Goal: Task Accomplishment & Management: Use online tool/utility

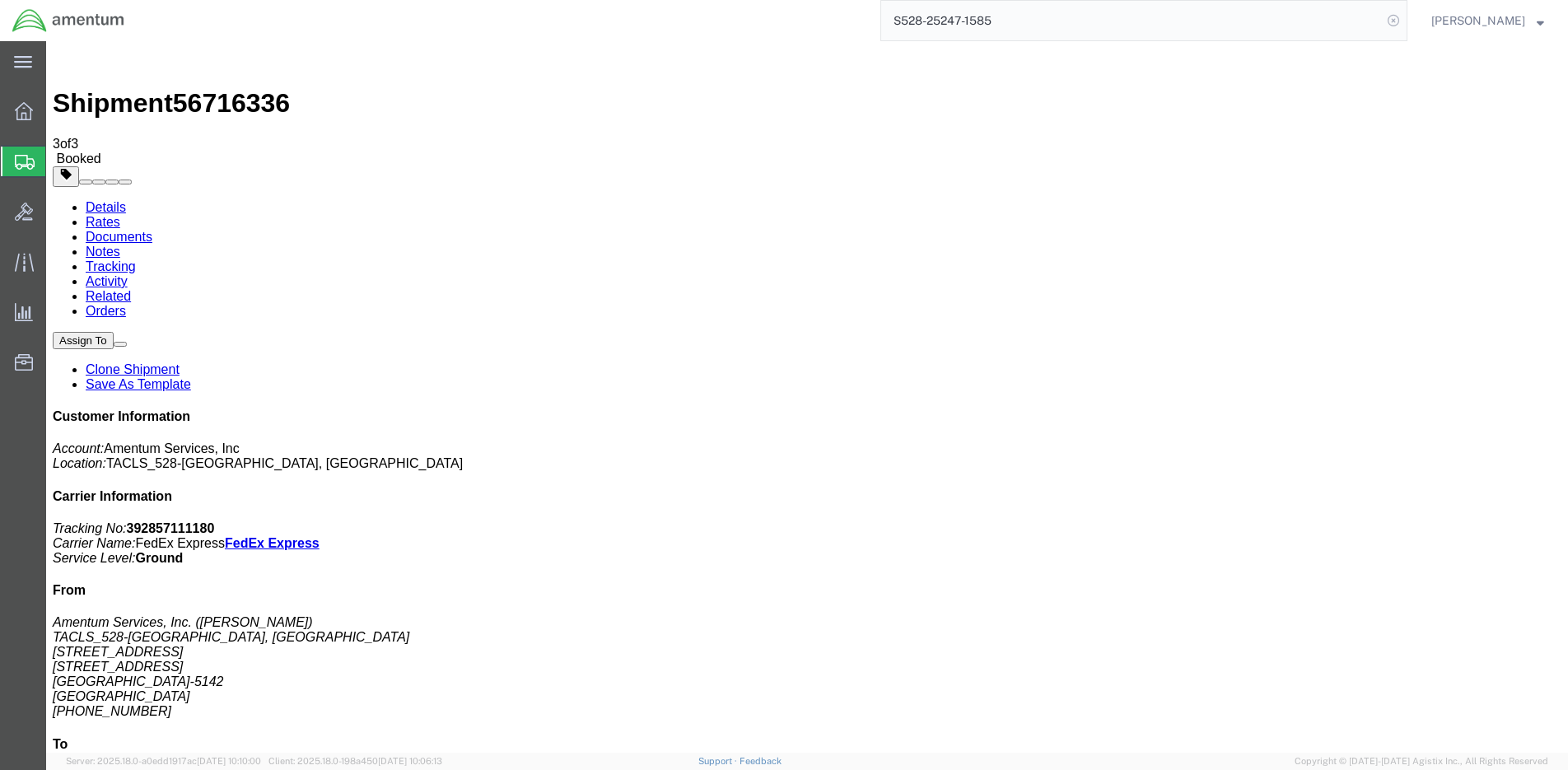
click at [1406, 23] on icon at bounding box center [1393, 20] width 23 height 23
click at [1406, 24] on icon at bounding box center [1393, 20] width 23 height 23
paste input "S528-25247-1586"
click at [1404, 16] on icon at bounding box center [1393, 20] width 23 height 23
type input "S528-25247-1586"
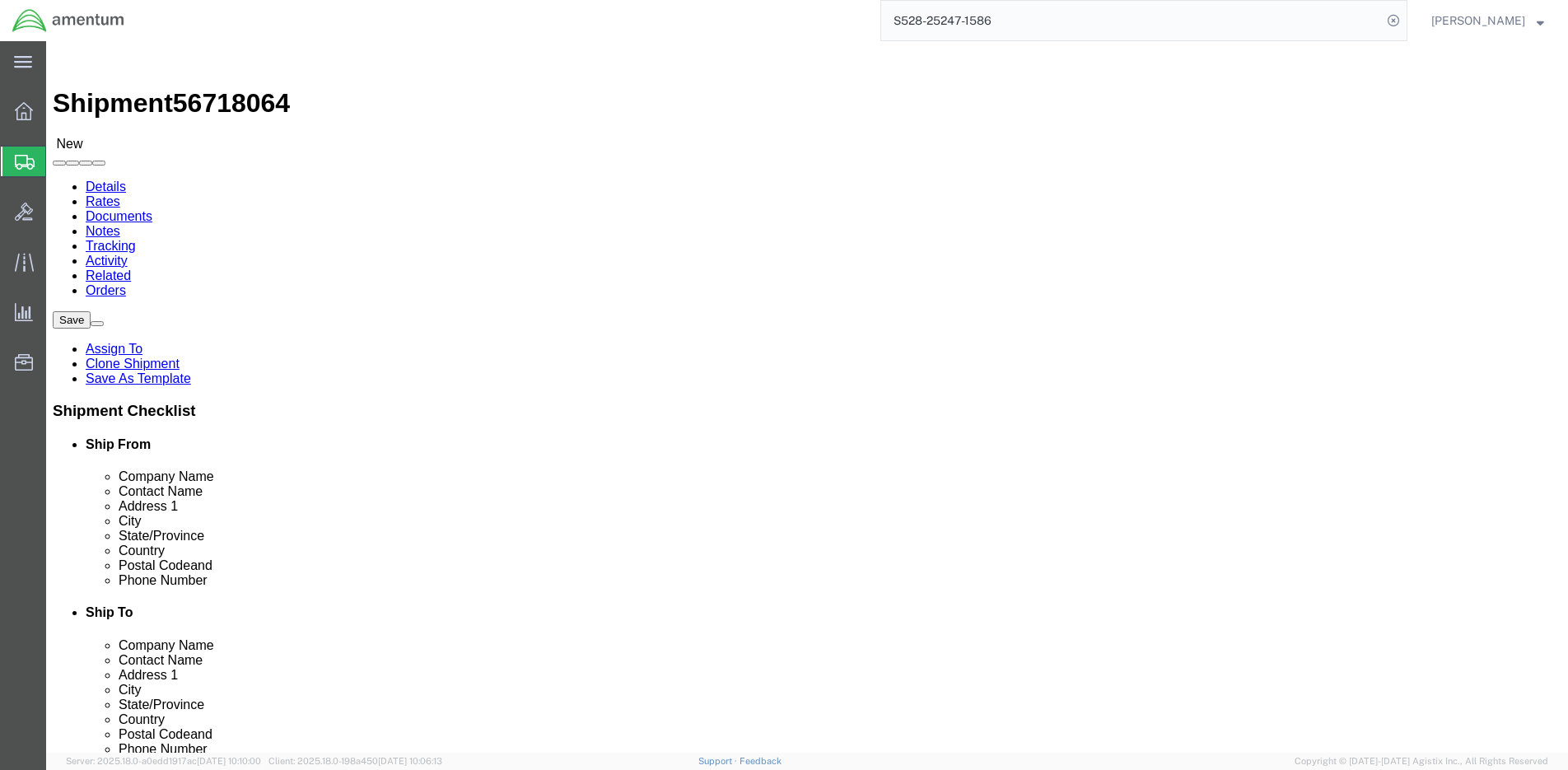
select select "42692"
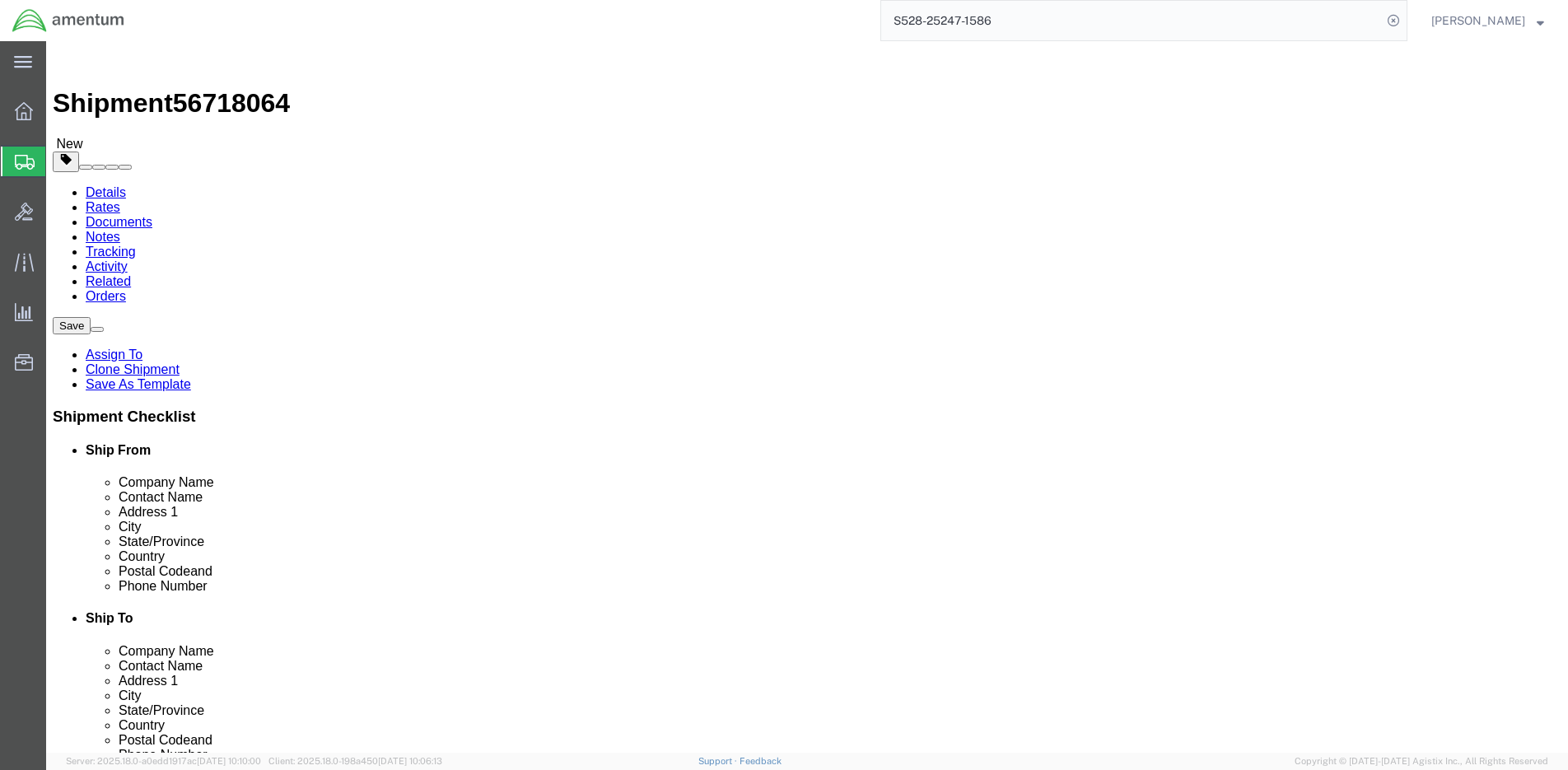
click input "404.767.5800"
click input "404767.5800"
type input "4047675800"
click label "Country"
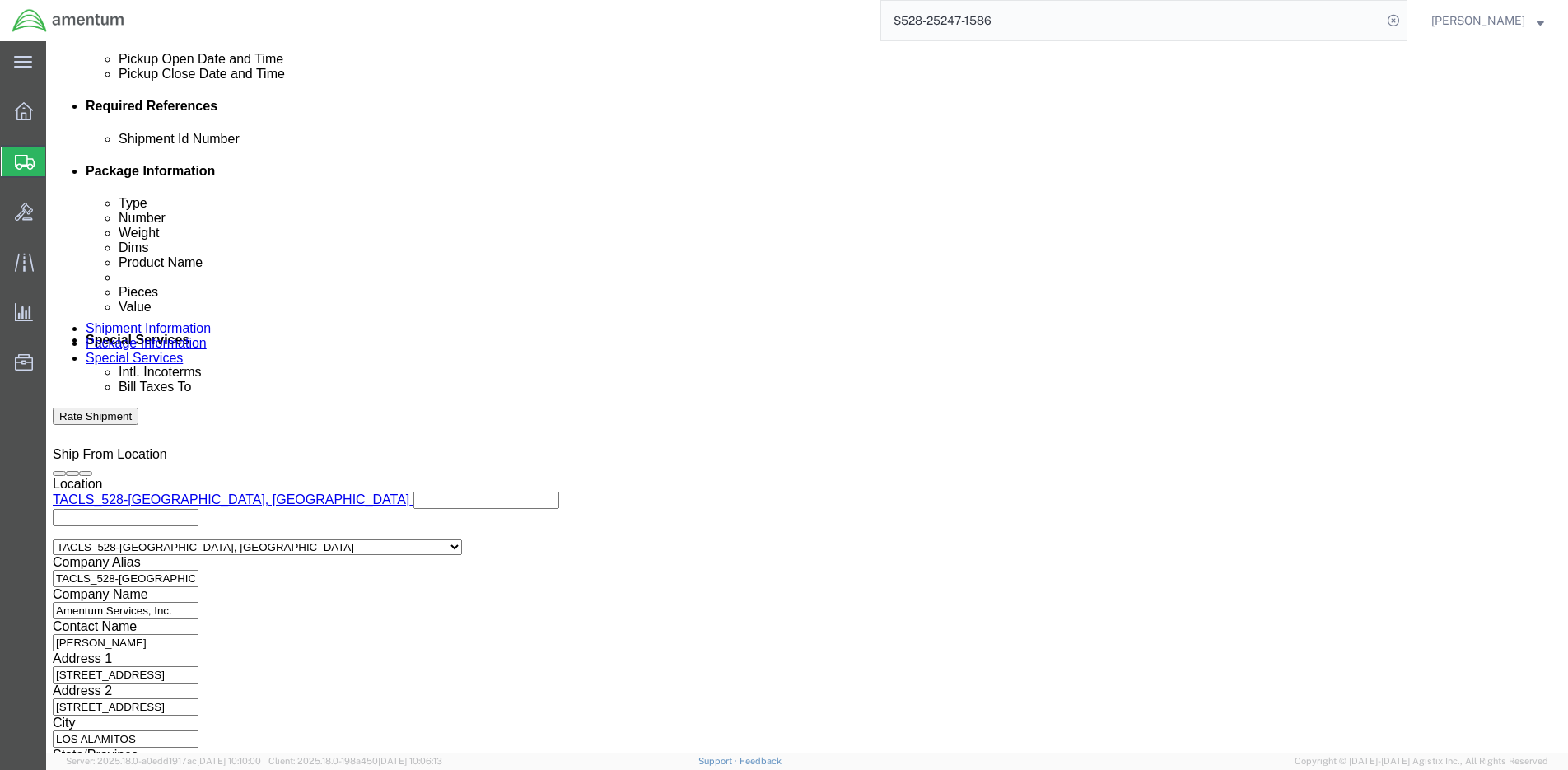
scroll to position [765, 0]
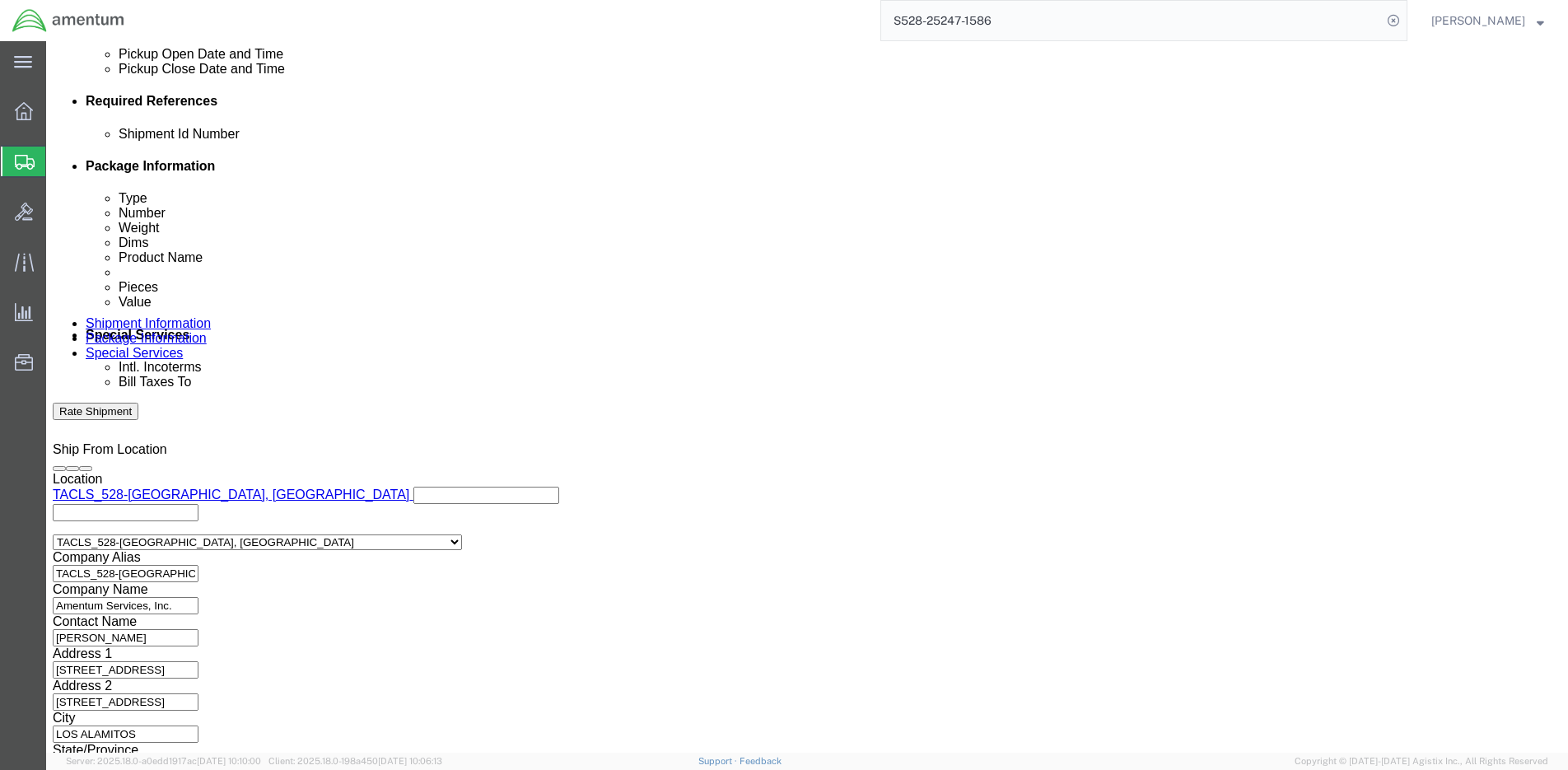
click button "Continue"
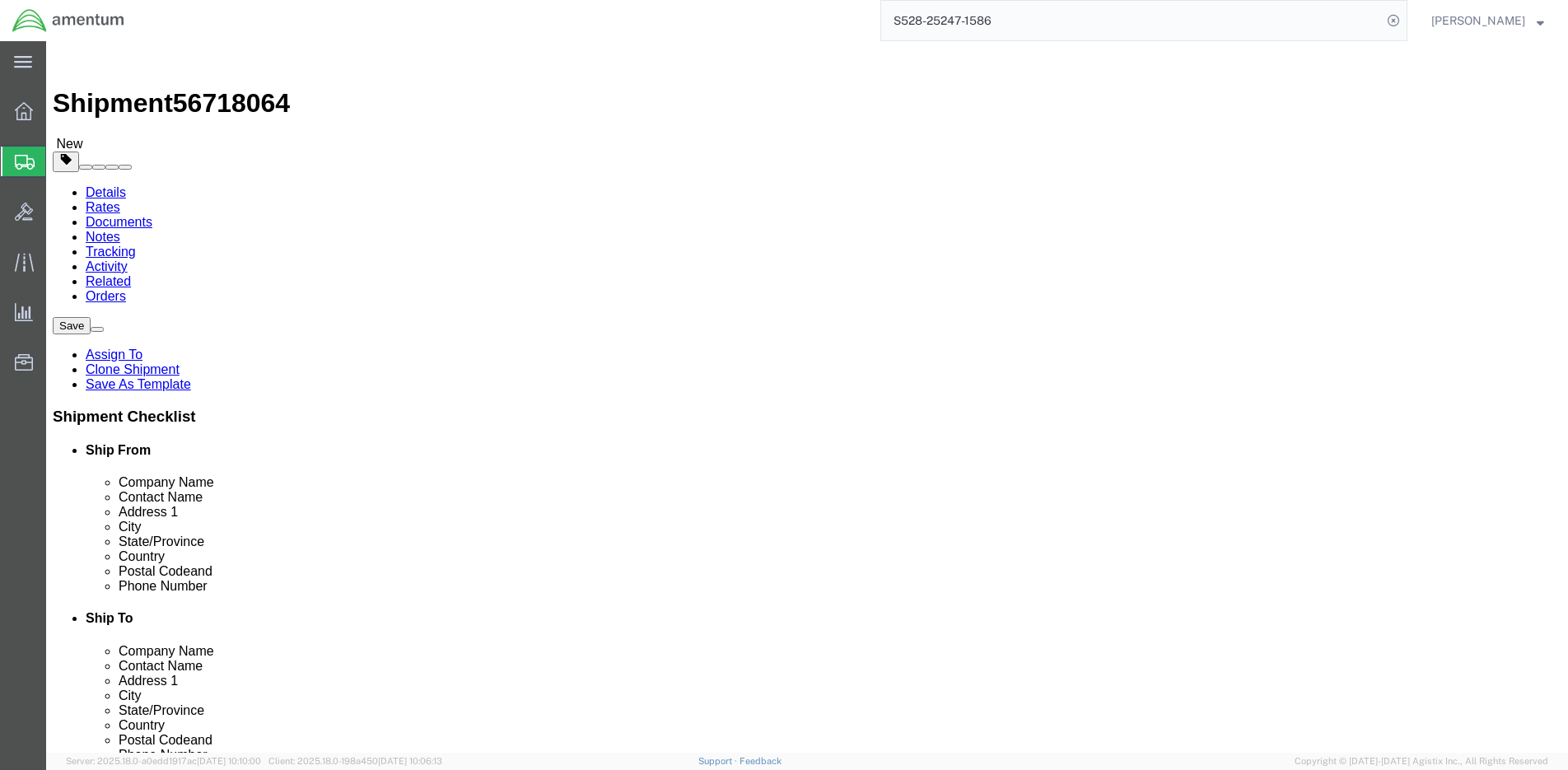
click button "Continue"
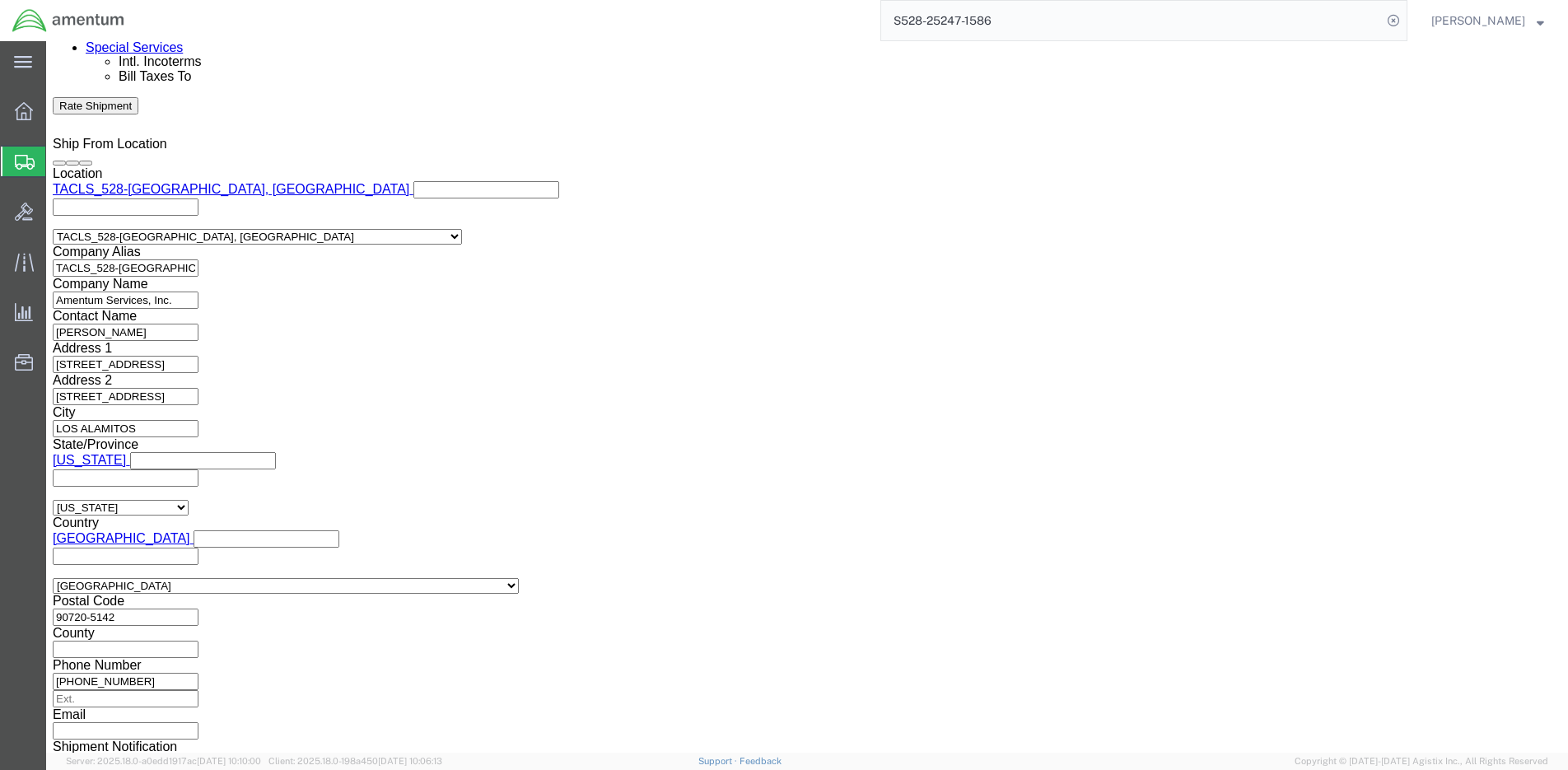
scroll to position [1399, 0]
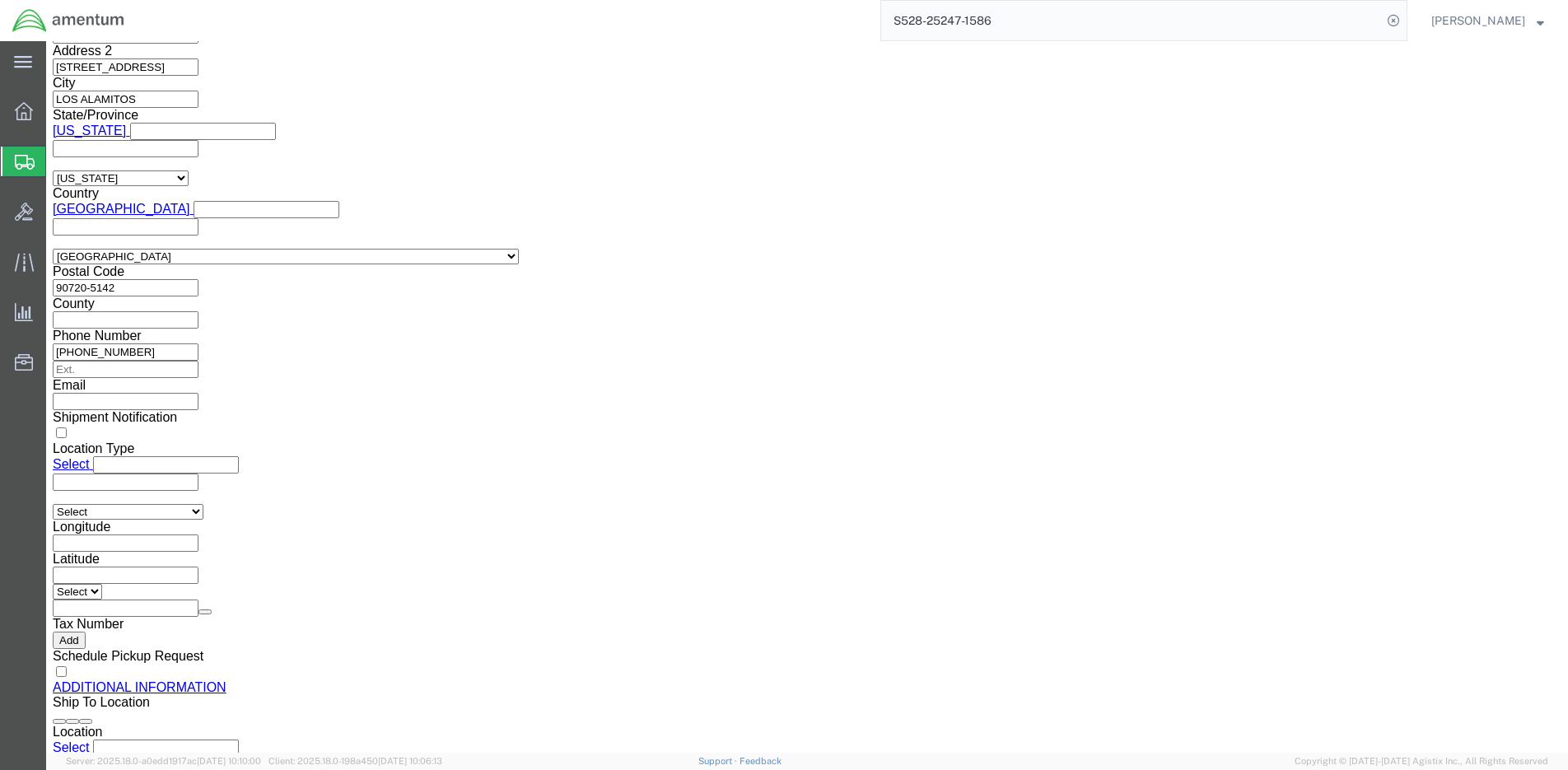
click button "Rate Shipment"
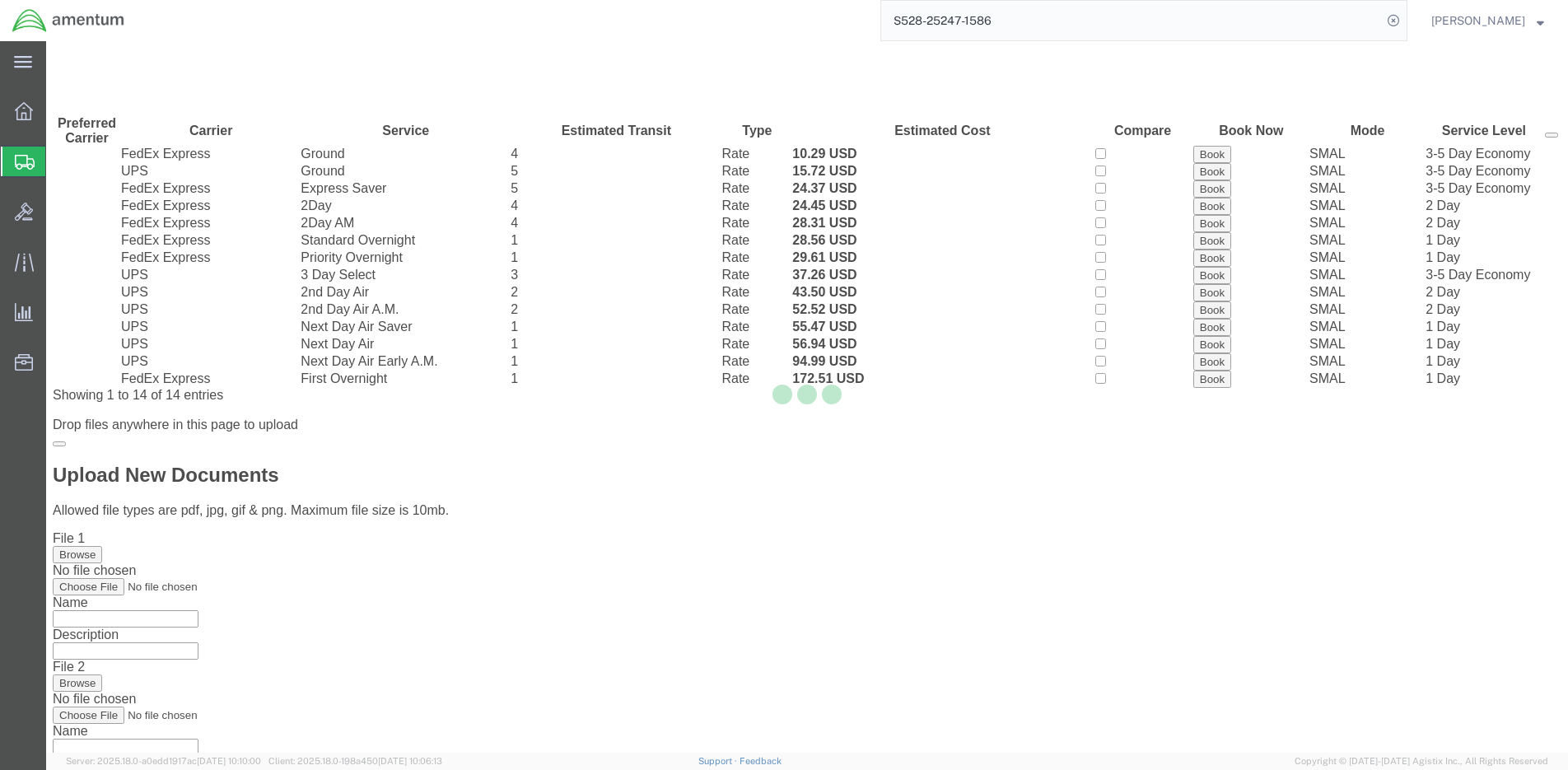
scroll to position [0, 0]
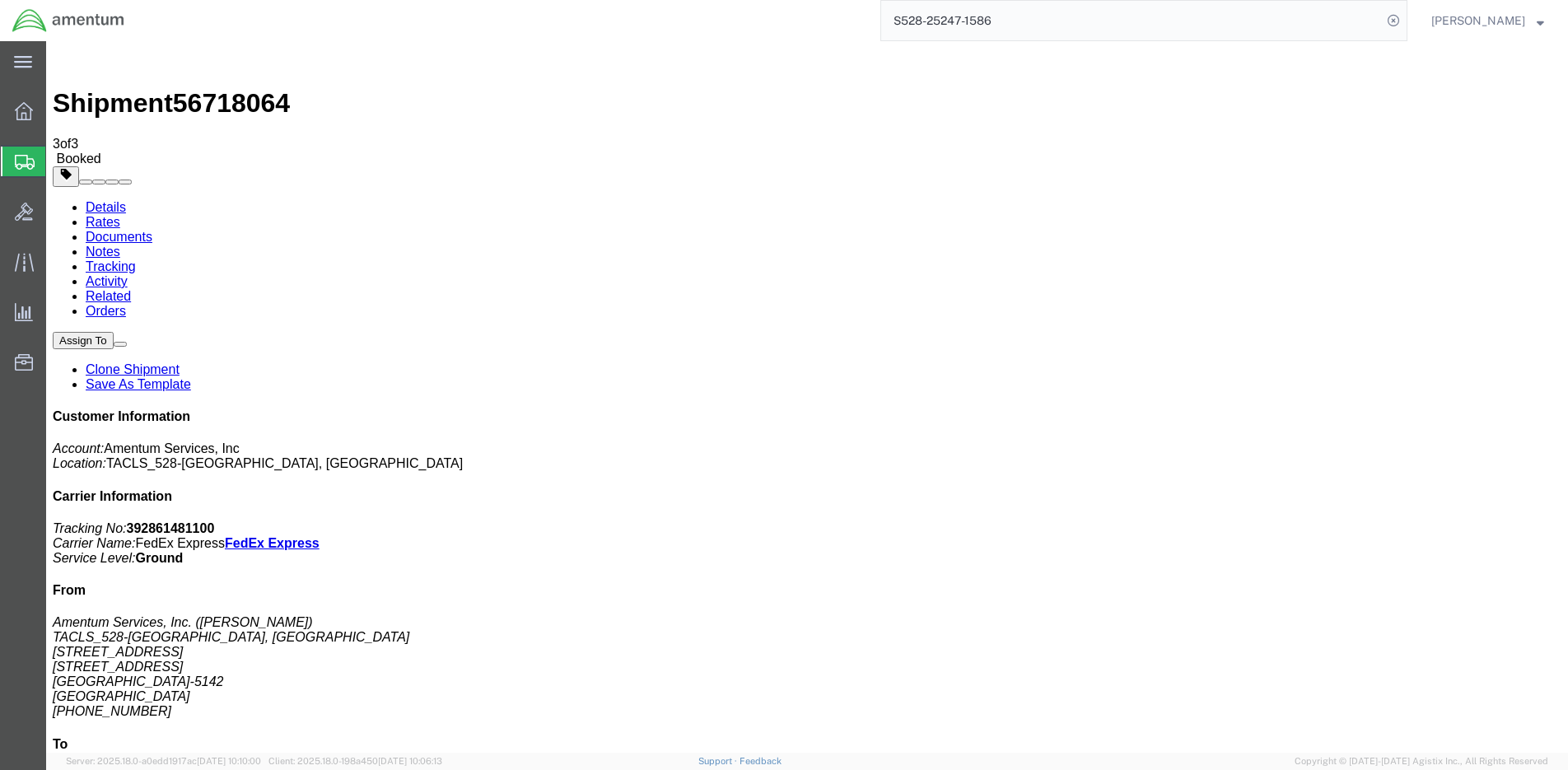
click at [1403, 23] on icon at bounding box center [1393, 20] width 23 height 23
click at [1404, 25] on icon at bounding box center [1393, 20] width 23 height 23
paste input "S528-25247-1587"
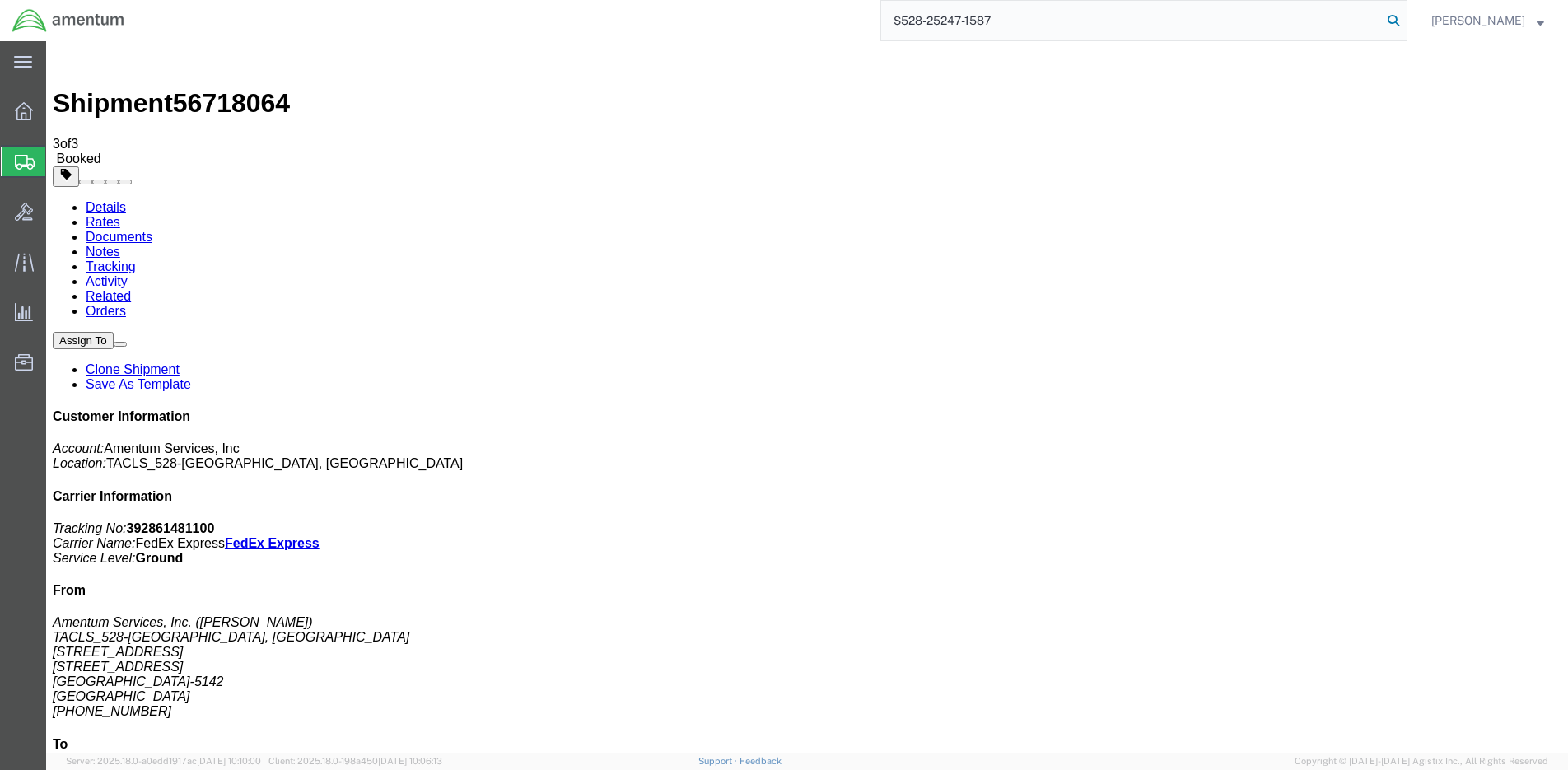
click at [1406, 23] on icon at bounding box center [1393, 20] width 23 height 23
type input "S528-25247-1587"
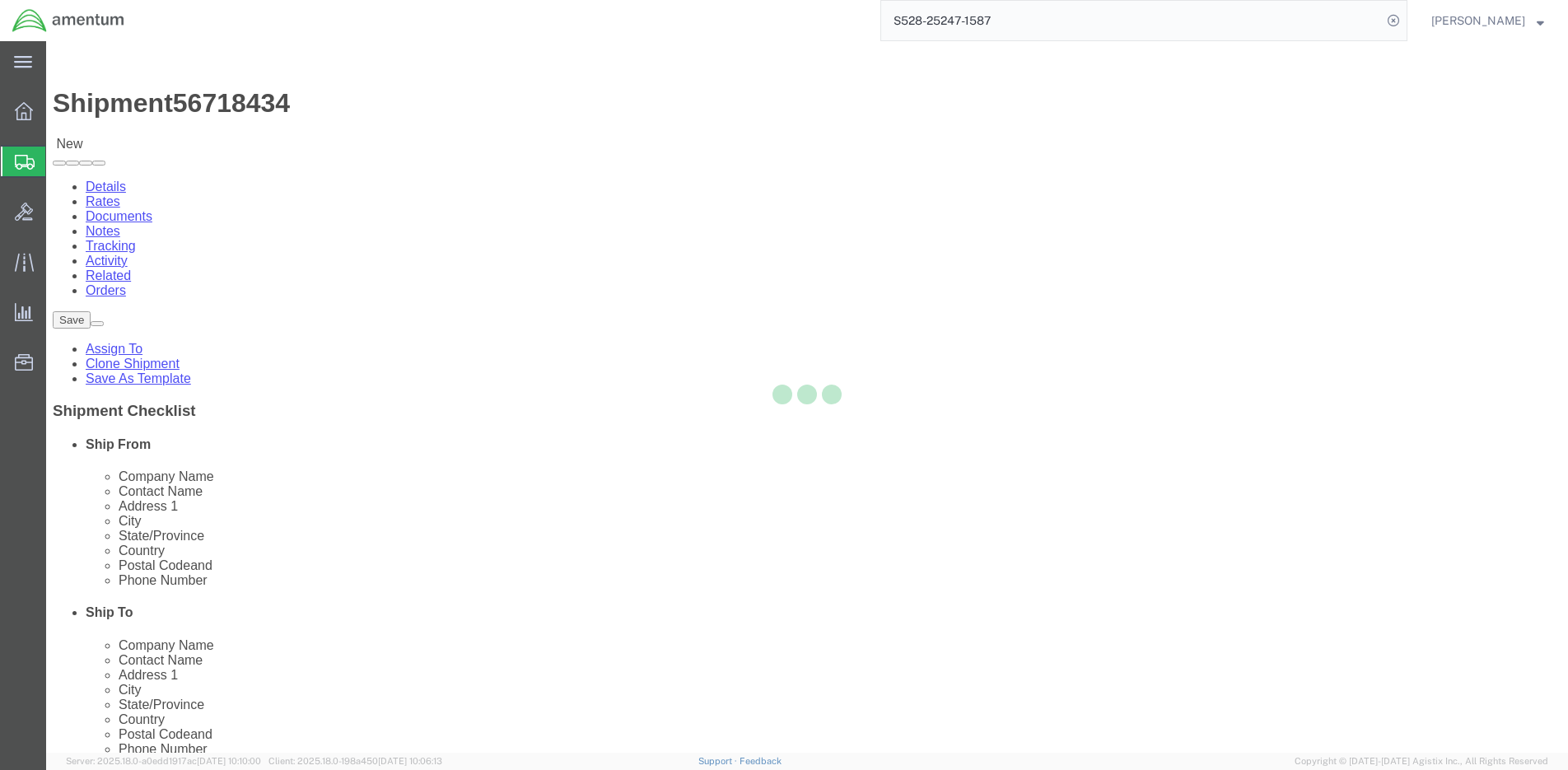
select select "42692"
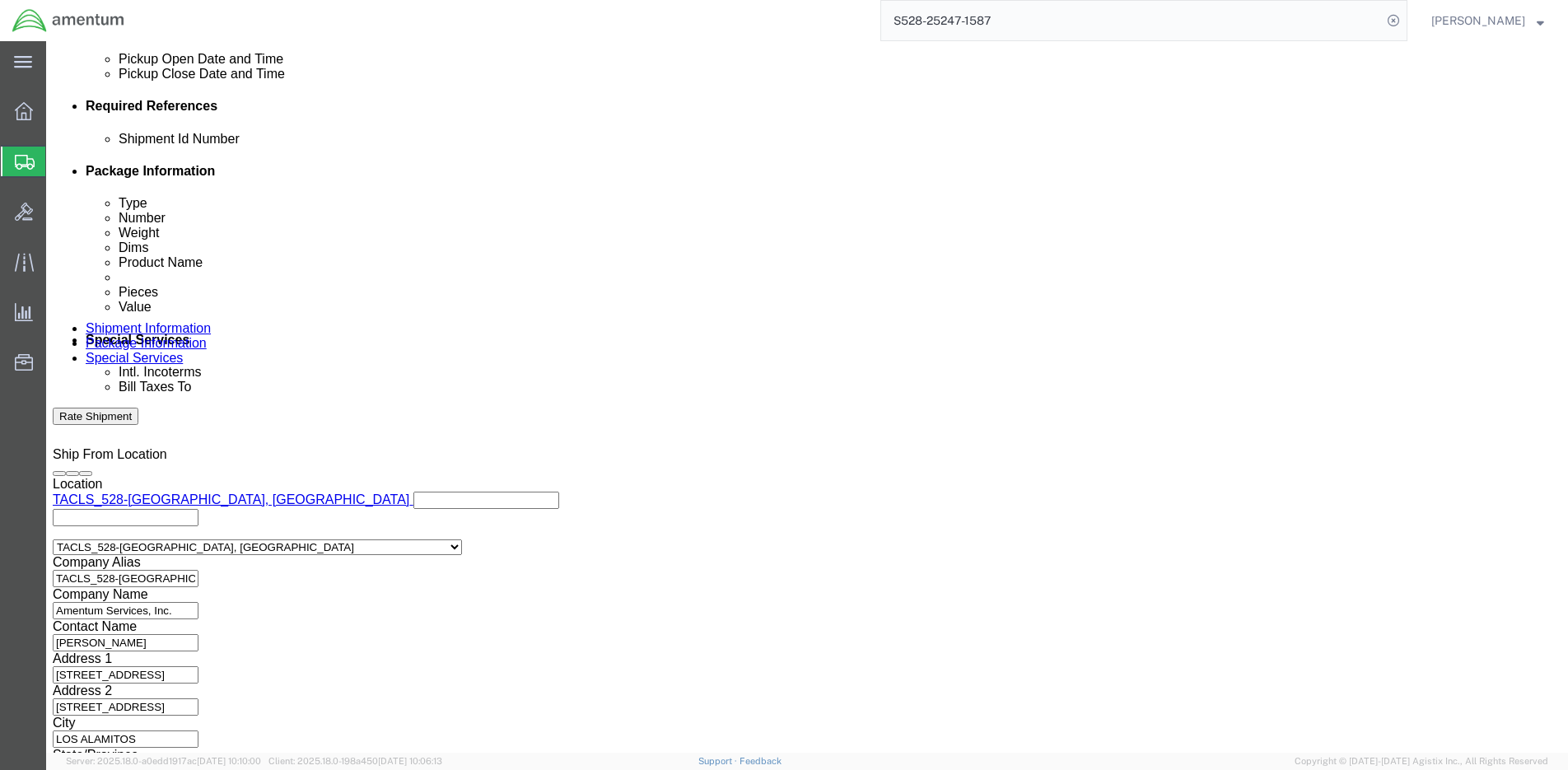
scroll to position [765, 0]
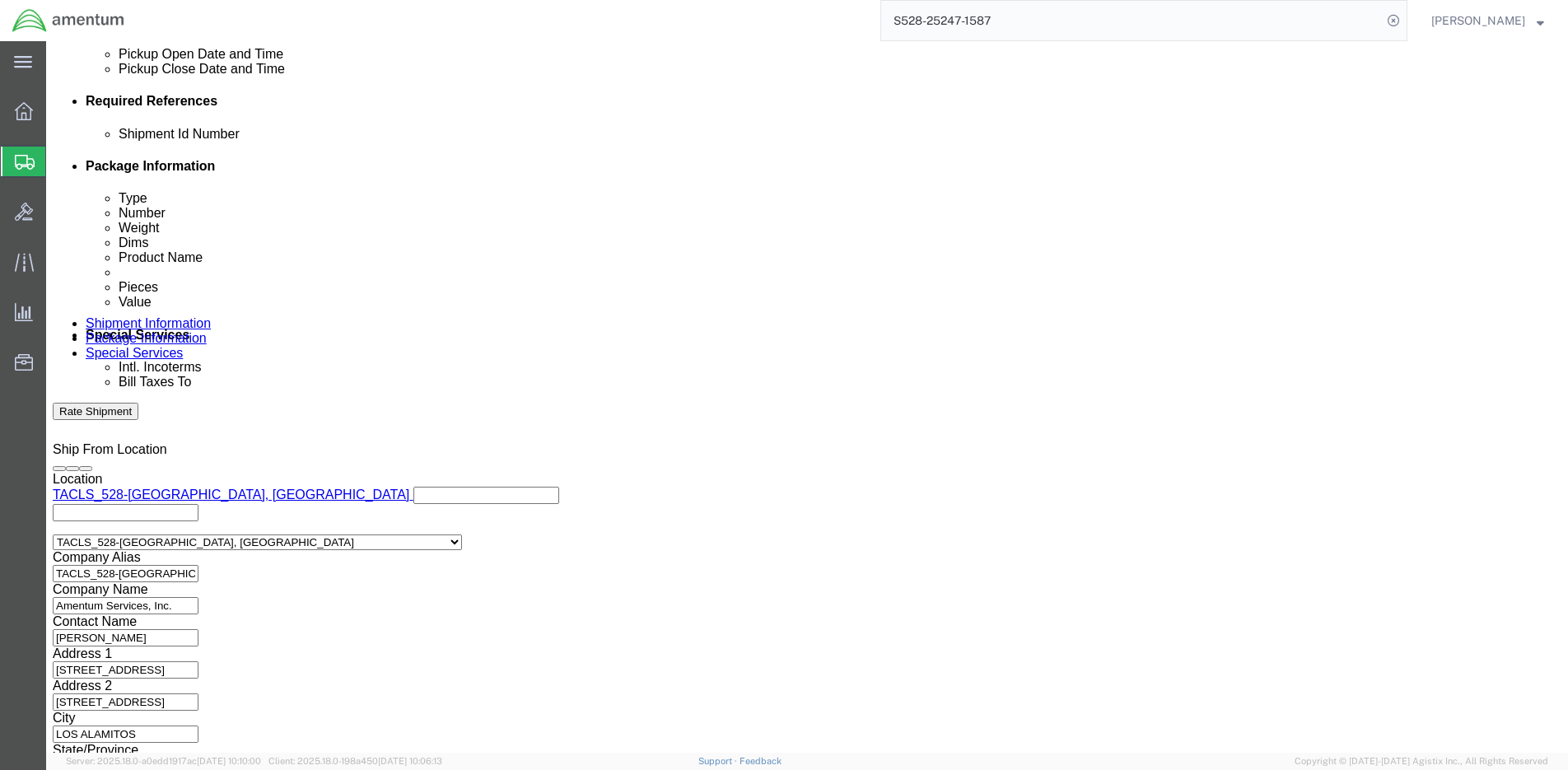
click div "Previous Continue"
click button "Continue"
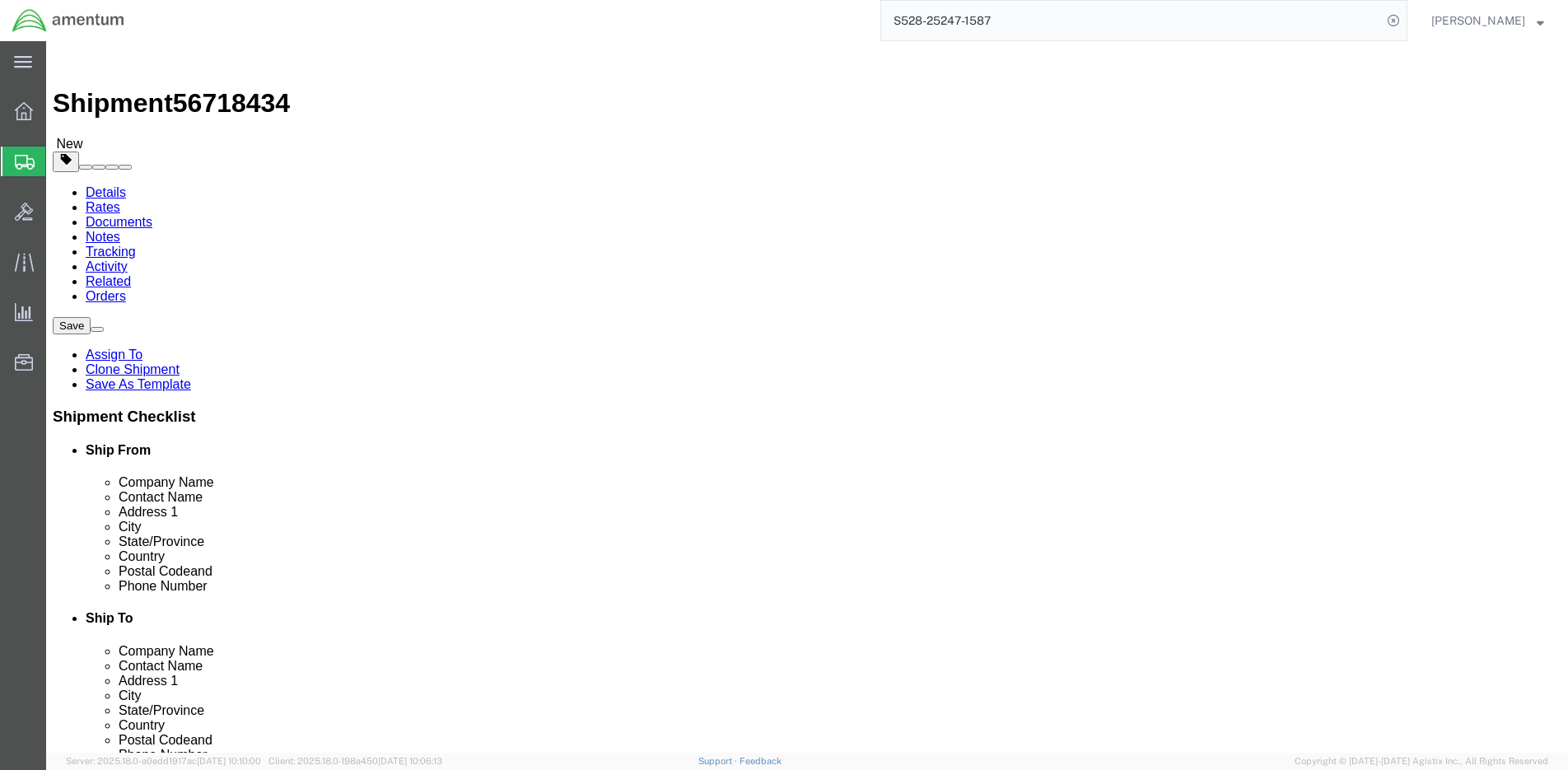
click button "Continue"
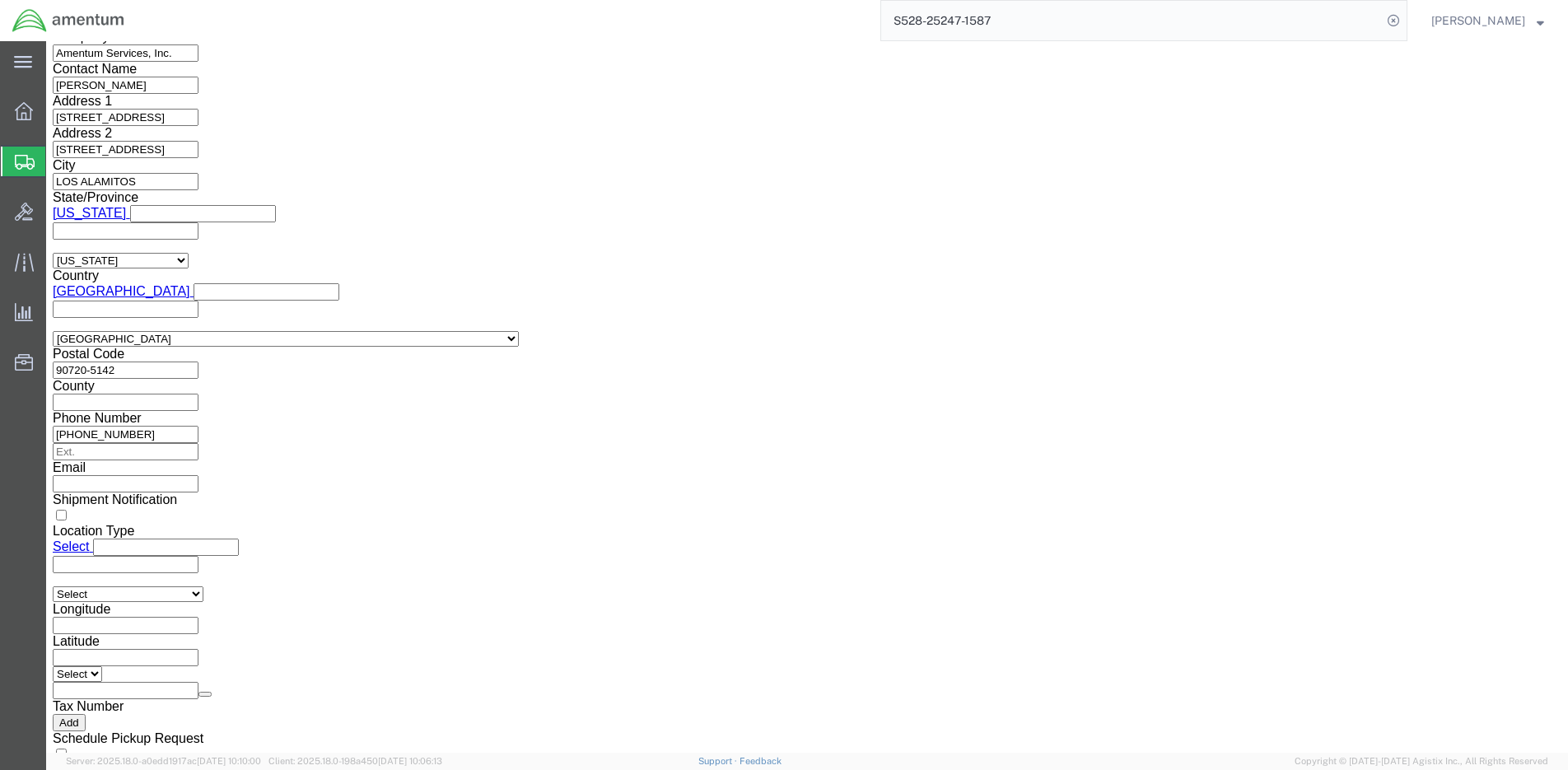
scroll to position [1525, 0]
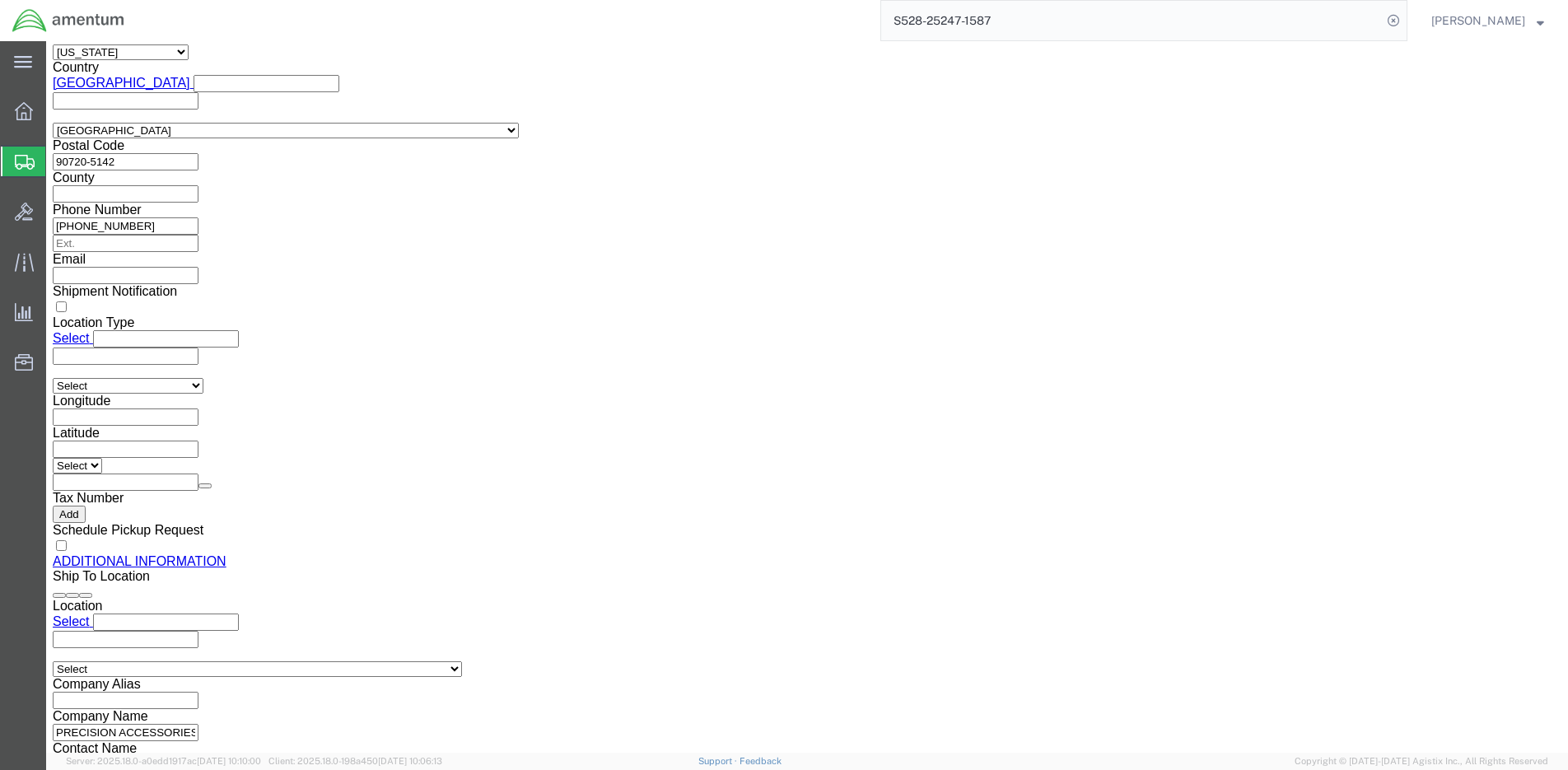
click button "Rate Shipment"
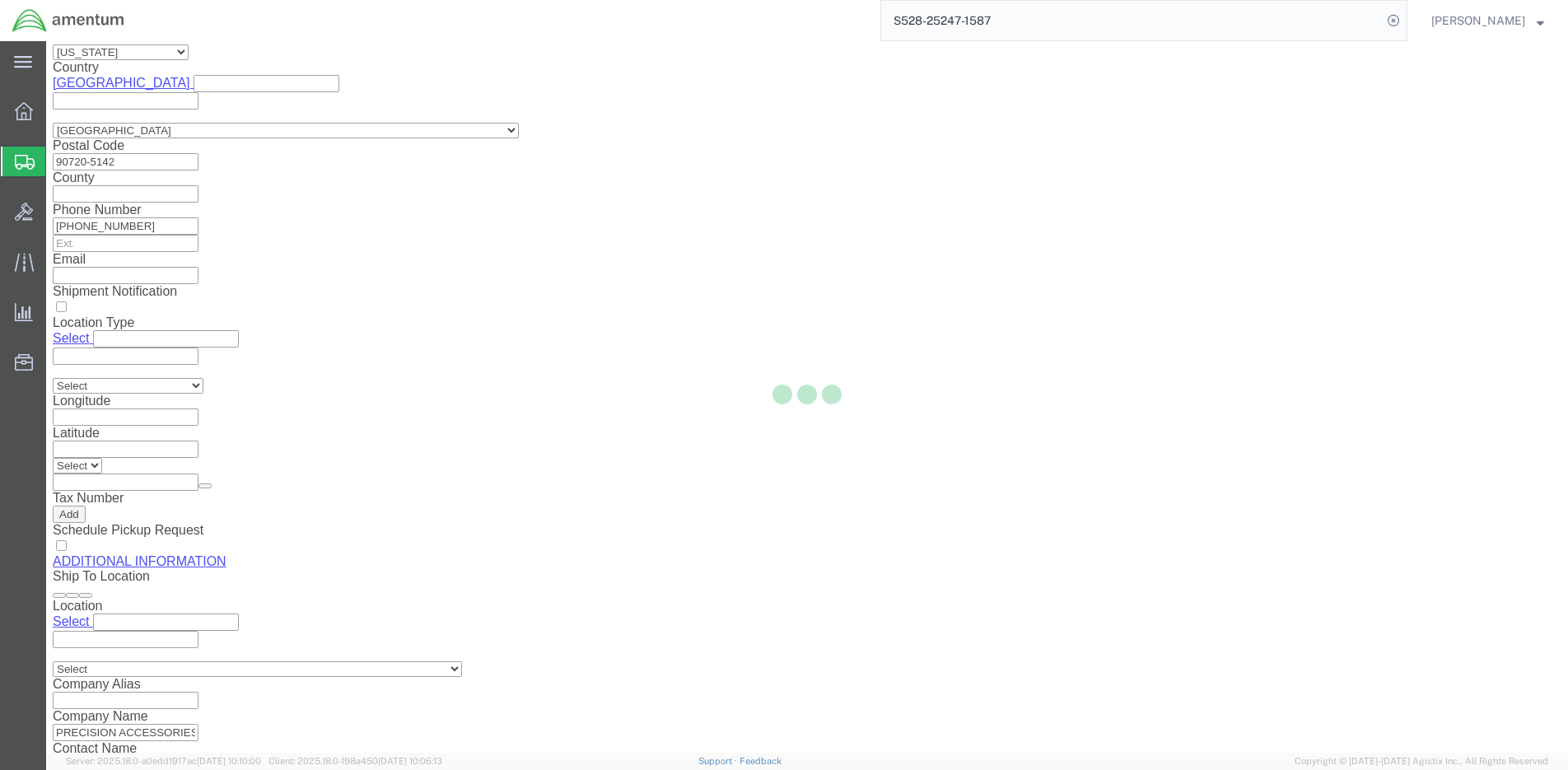
select select "42692"
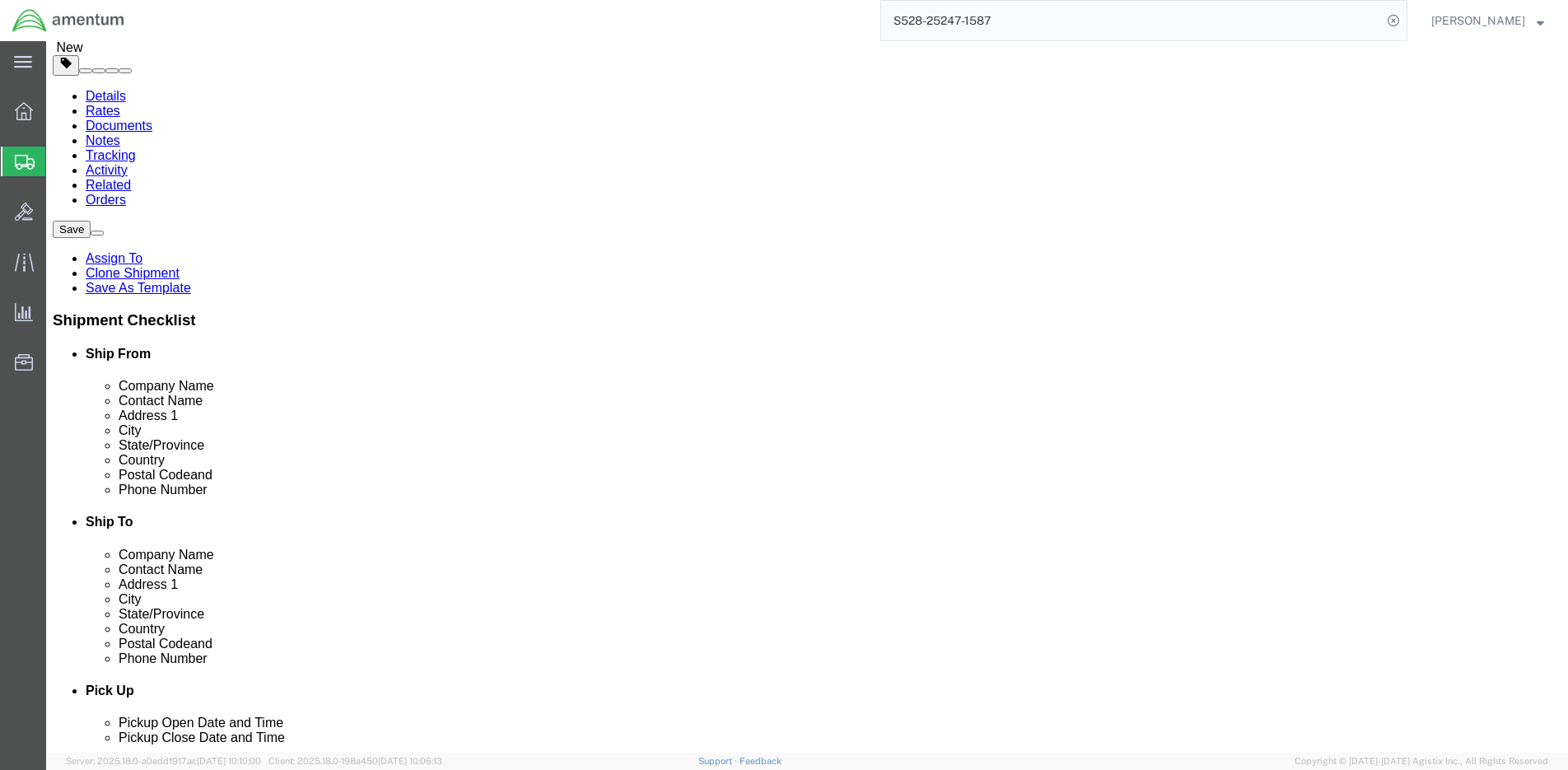
scroll to position [92, 0]
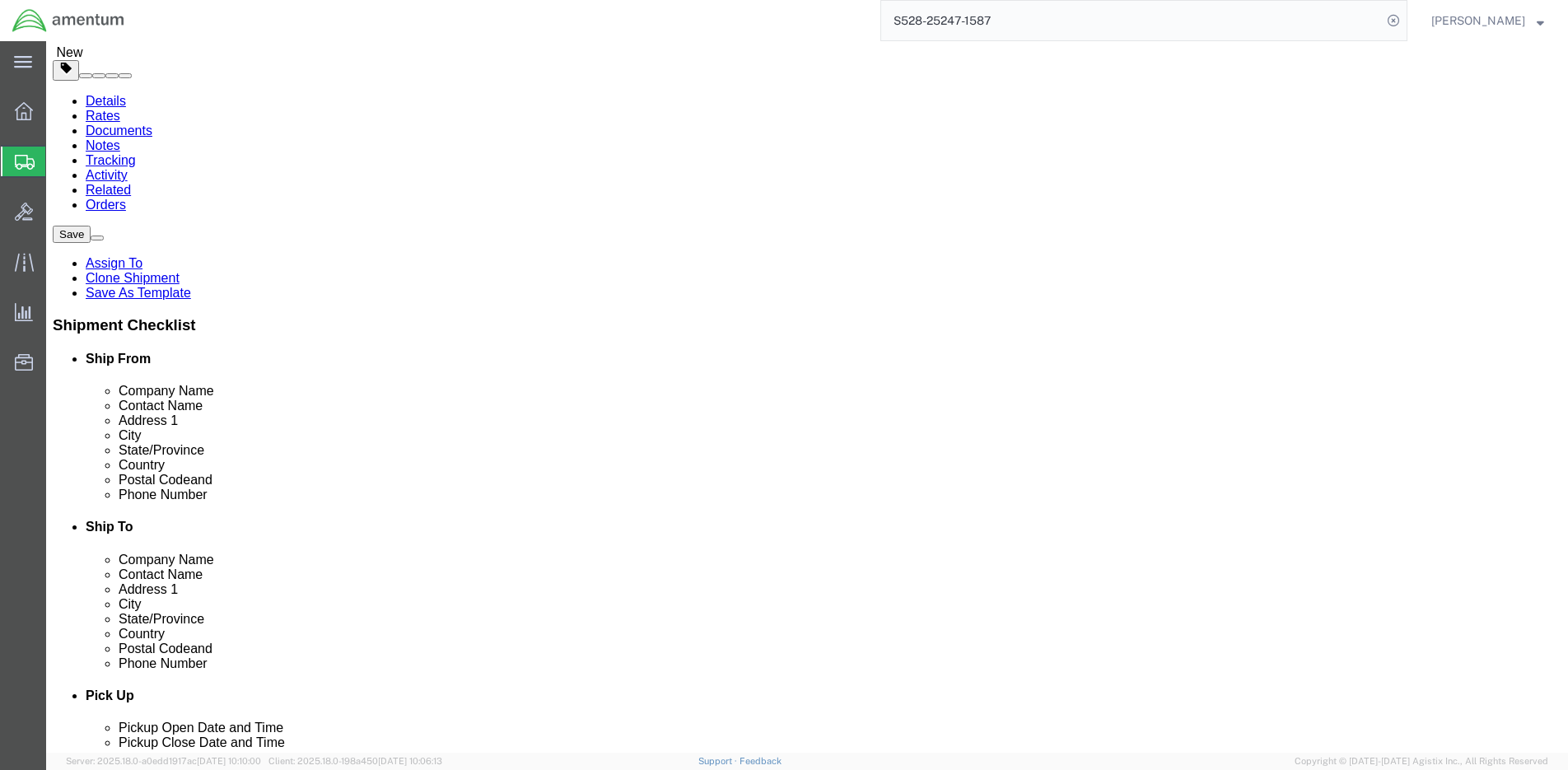
click input "404.767.5800"
click input "404767.5800"
type input "4047675800"
click div "Location Select Select My Profile Location [PHONE_NUMBER] [PHONE_NUMBER] [PHONE…"
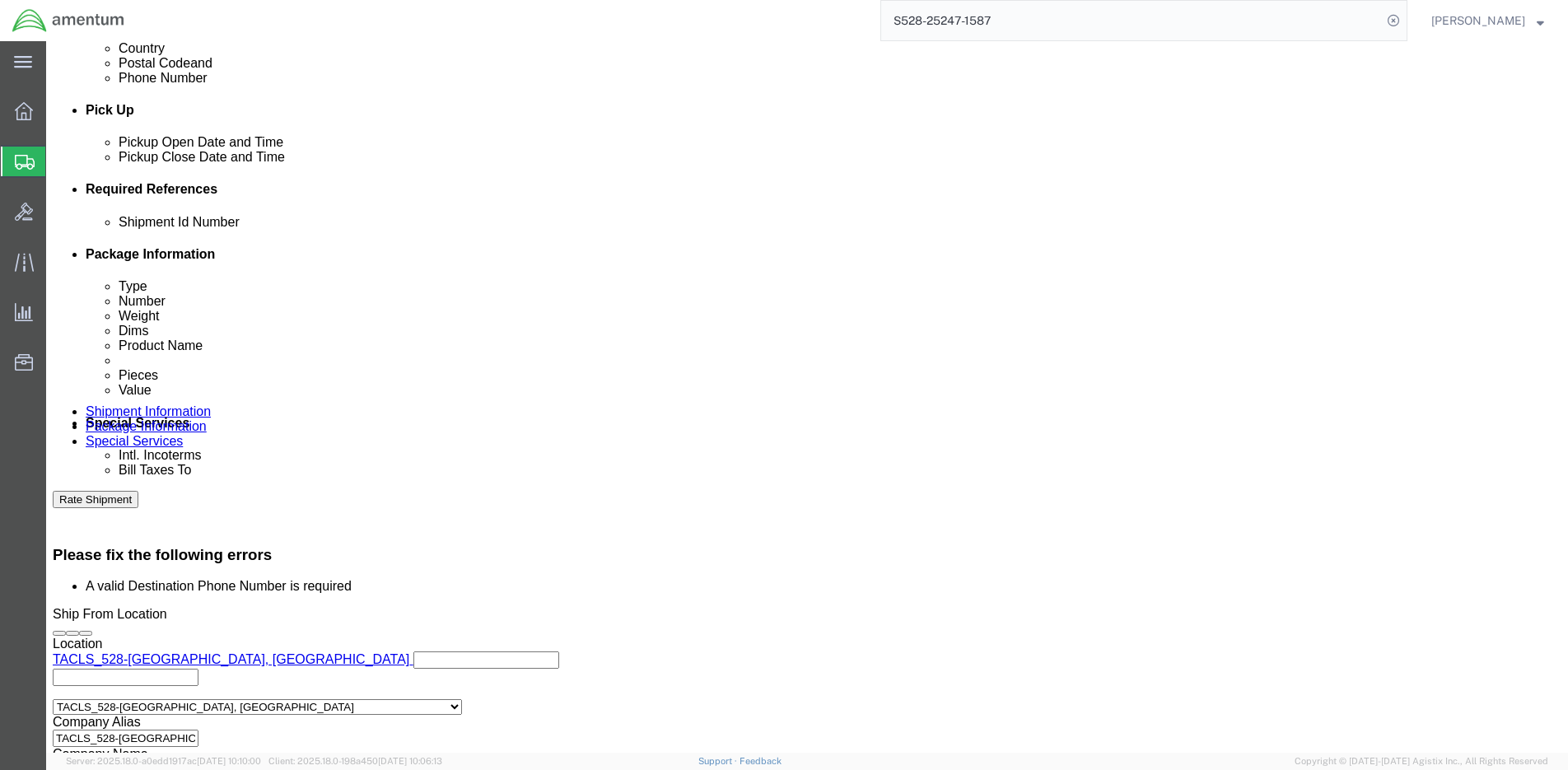
scroll to position [833, 0]
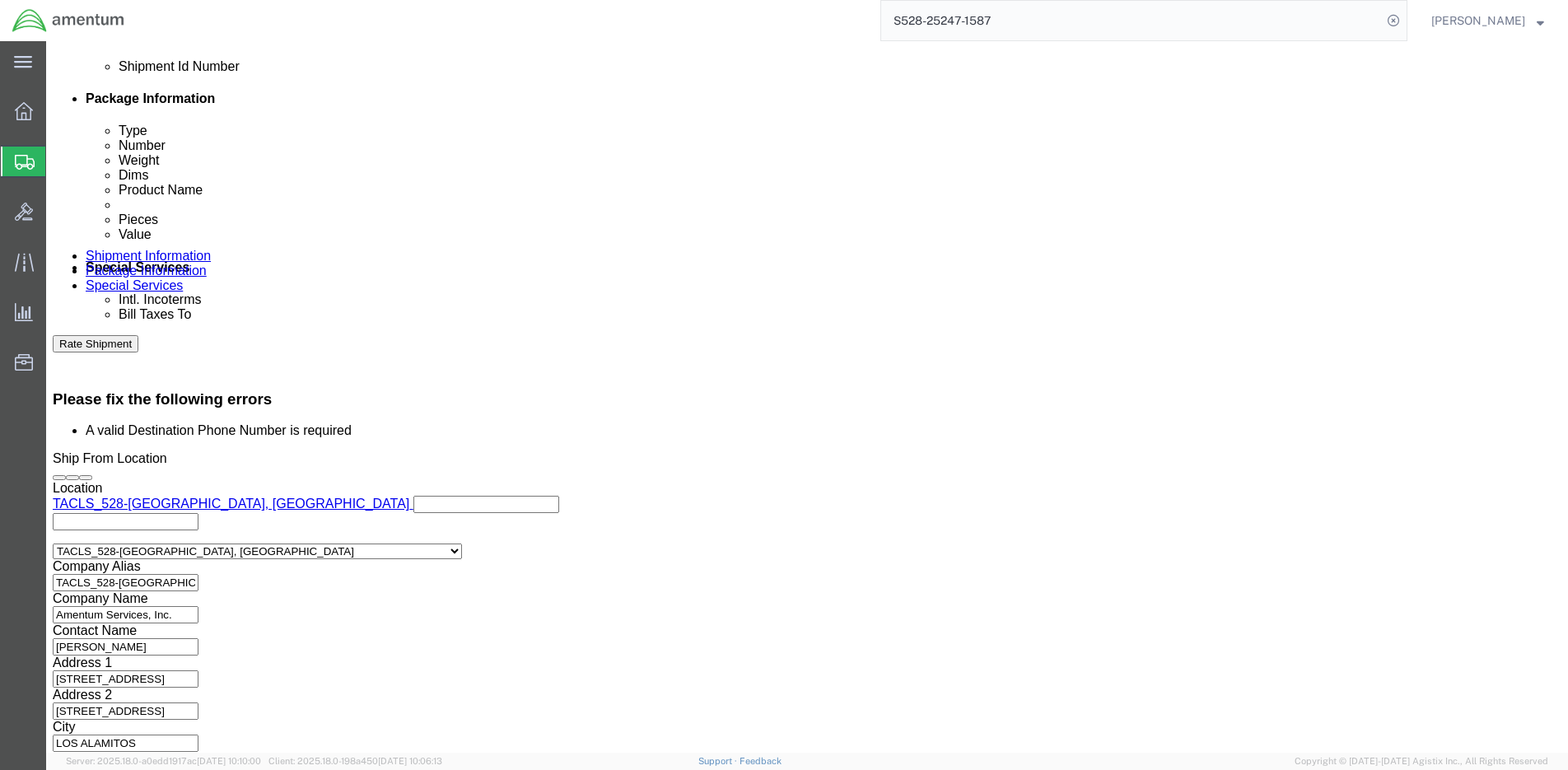
click button "Continue"
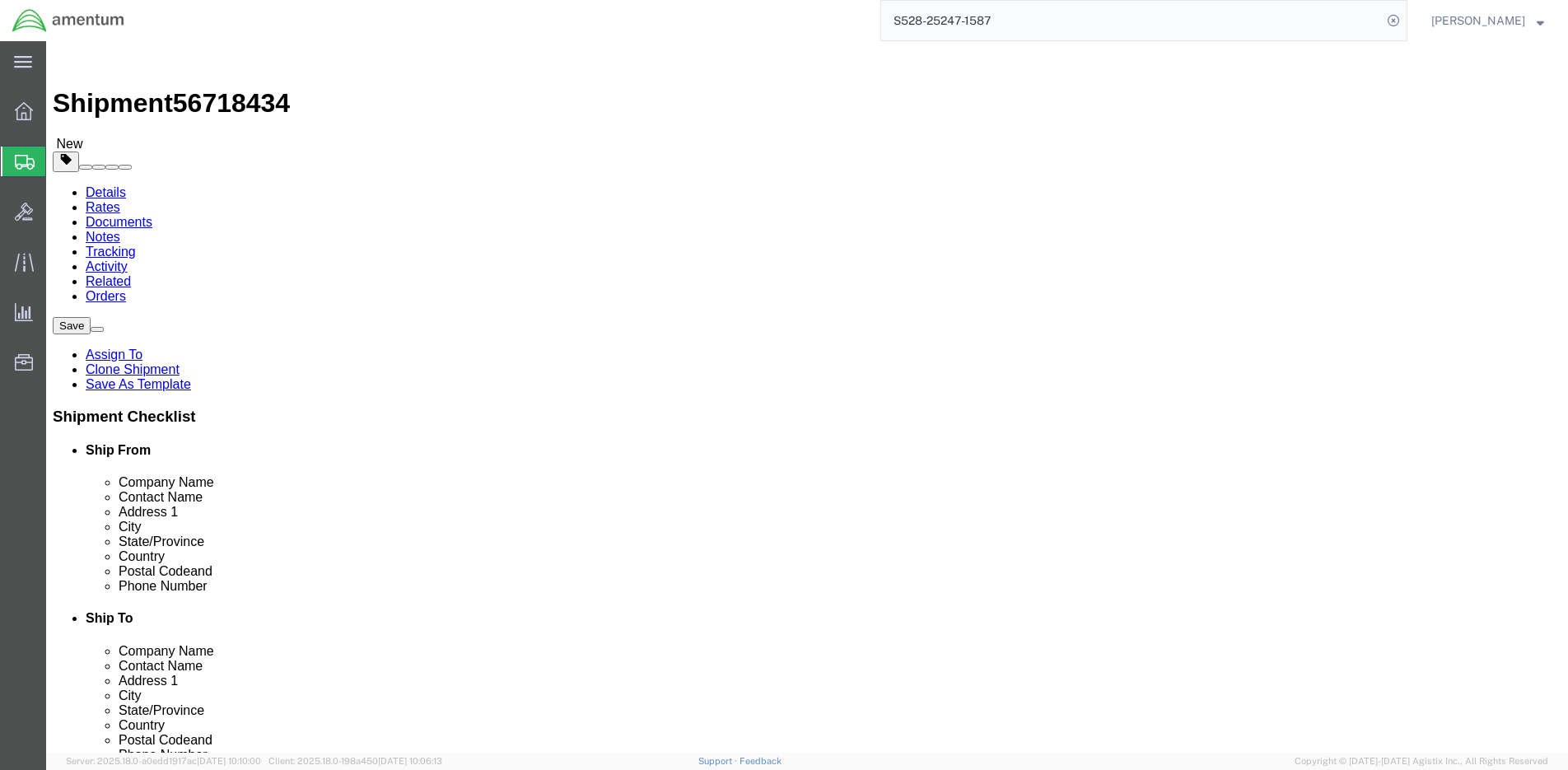
click button "Rate Shipment"
